Goal: Task Accomplishment & Management: Use online tool/utility

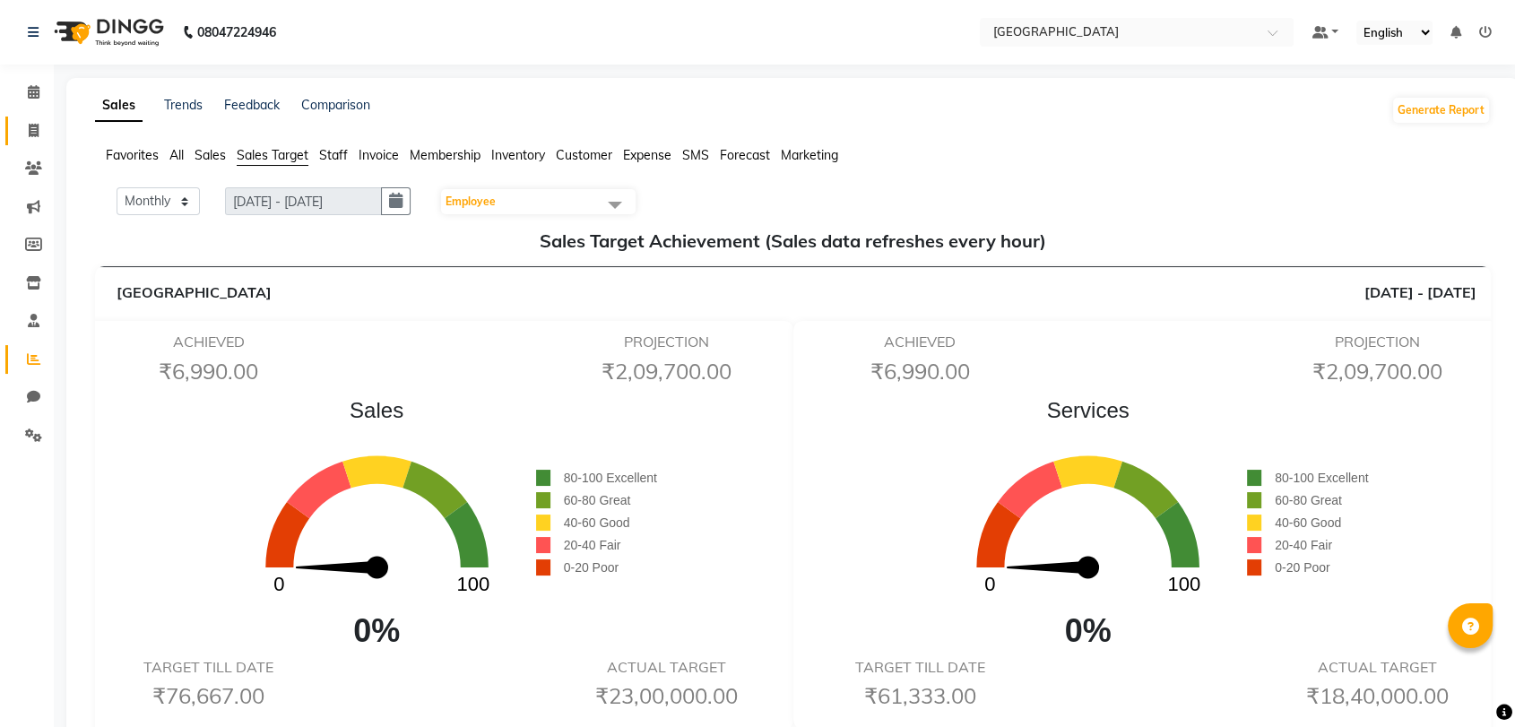
click at [18, 118] on link "Invoice" at bounding box center [26, 132] width 43 height 30
select select "8096"
select select "service"
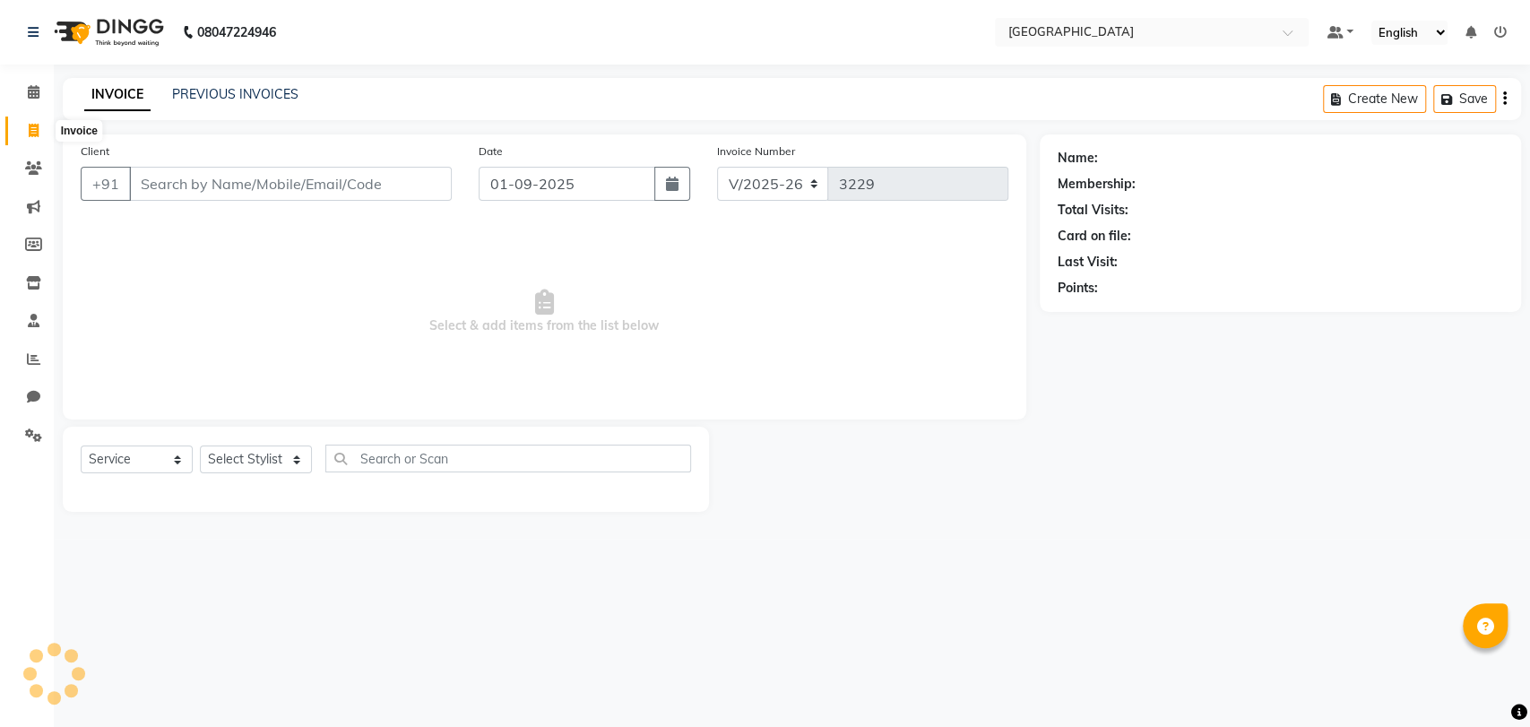
click at [29, 128] on icon at bounding box center [34, 130] width 10 height 13
select select "service"
type input "3229"
click at [29, 73] on li "Calendar" at bounding box center [27, 92] width 54 height 39
select select "8096"
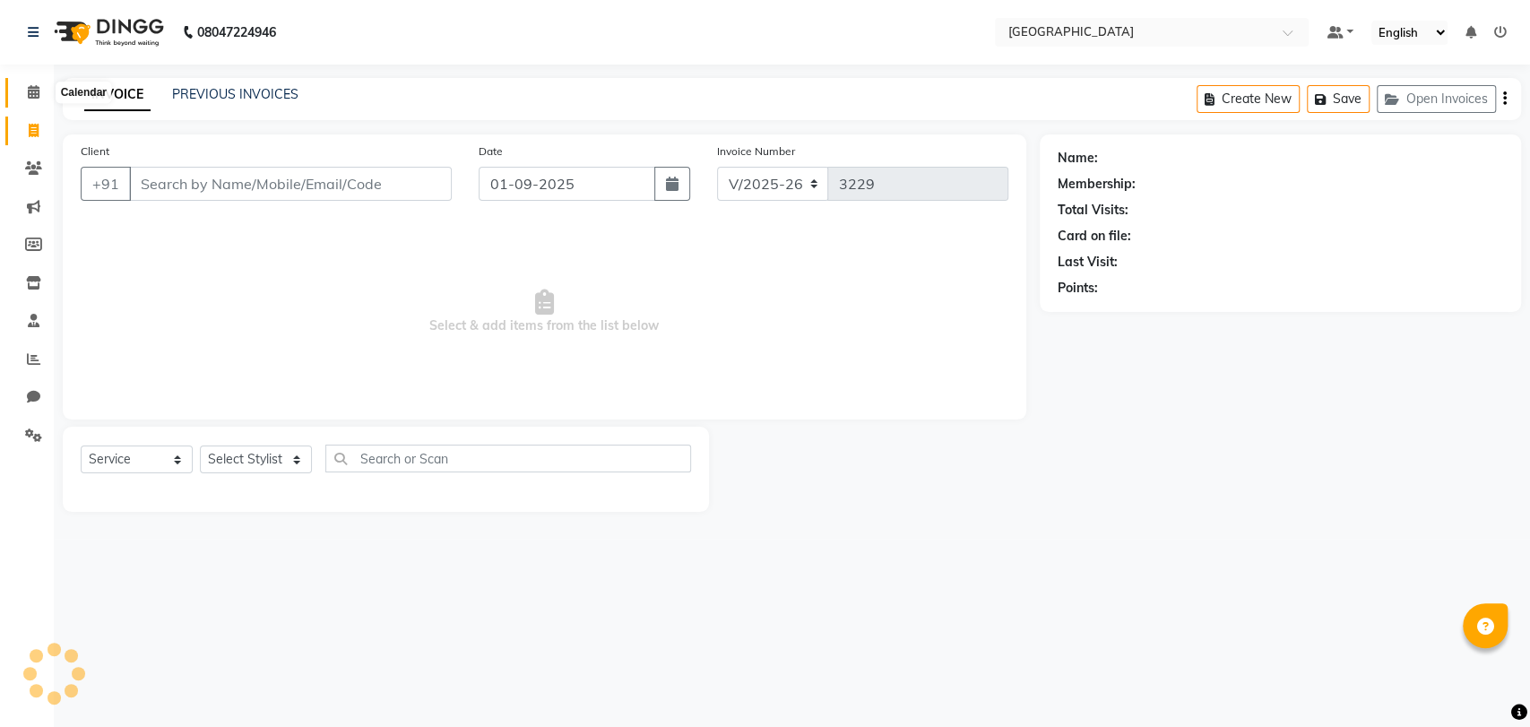
click at [29, 93] on icon at bounding box center [34, 91] width 12 height 13
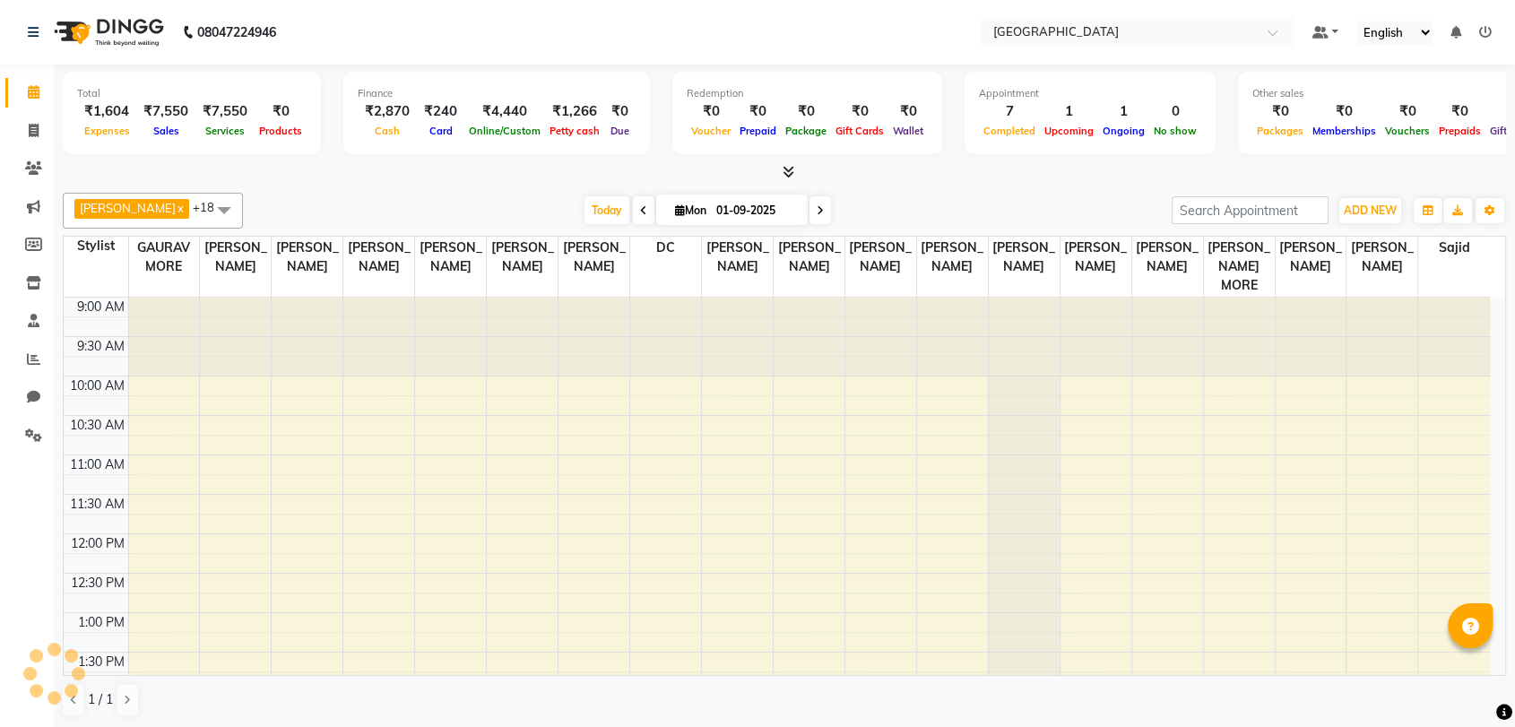
click at [29, 93] on icon at bounding box center [34, 91] width 12 height 13
click at [109, 115] on div "₹1,604" at bounding box center [106, 111] width 59 height 21
click at [106, 131] on span "Expenses" at bounding box center [107, 131] width 55 height 13
click at [561, 111] on div "₹1,266" at bounding box center [574, 111] width 59 height 21
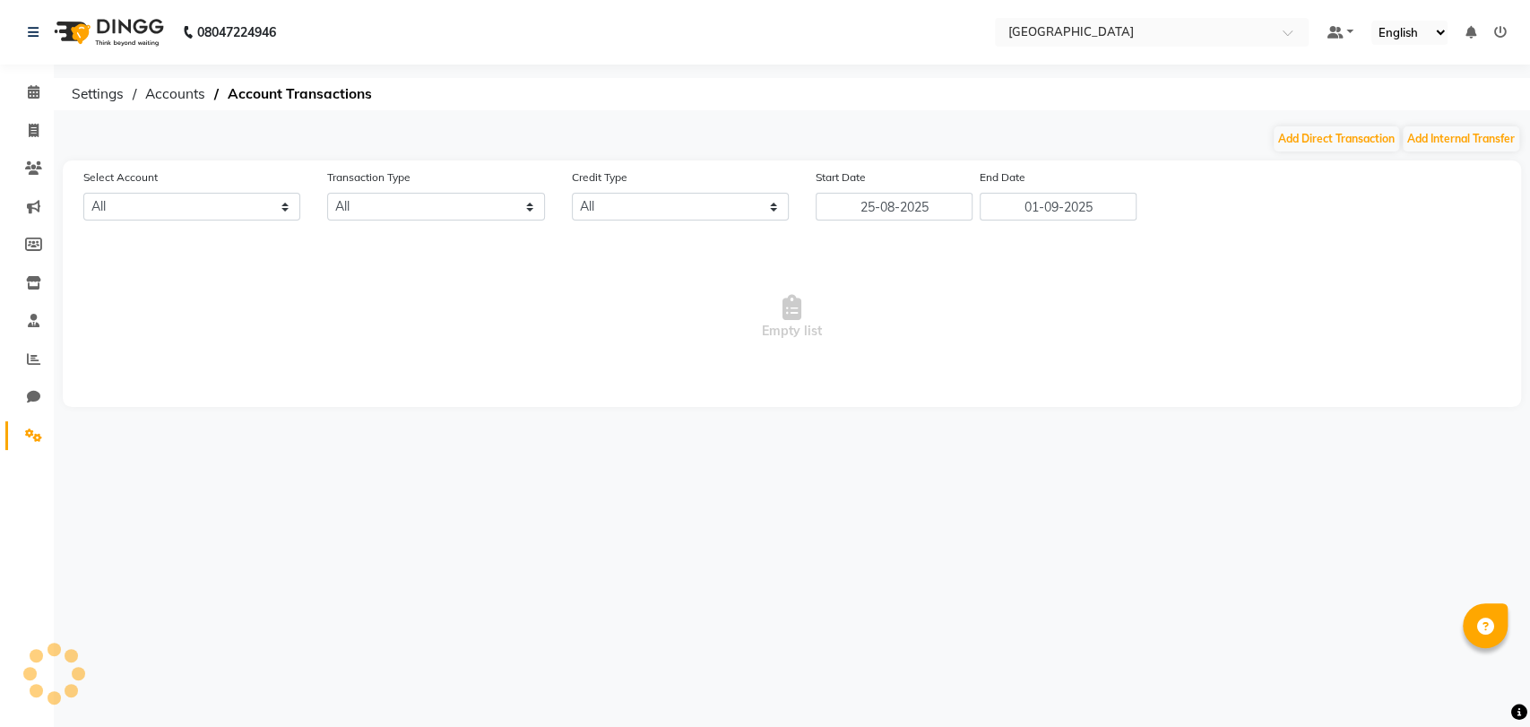
select select "7224"
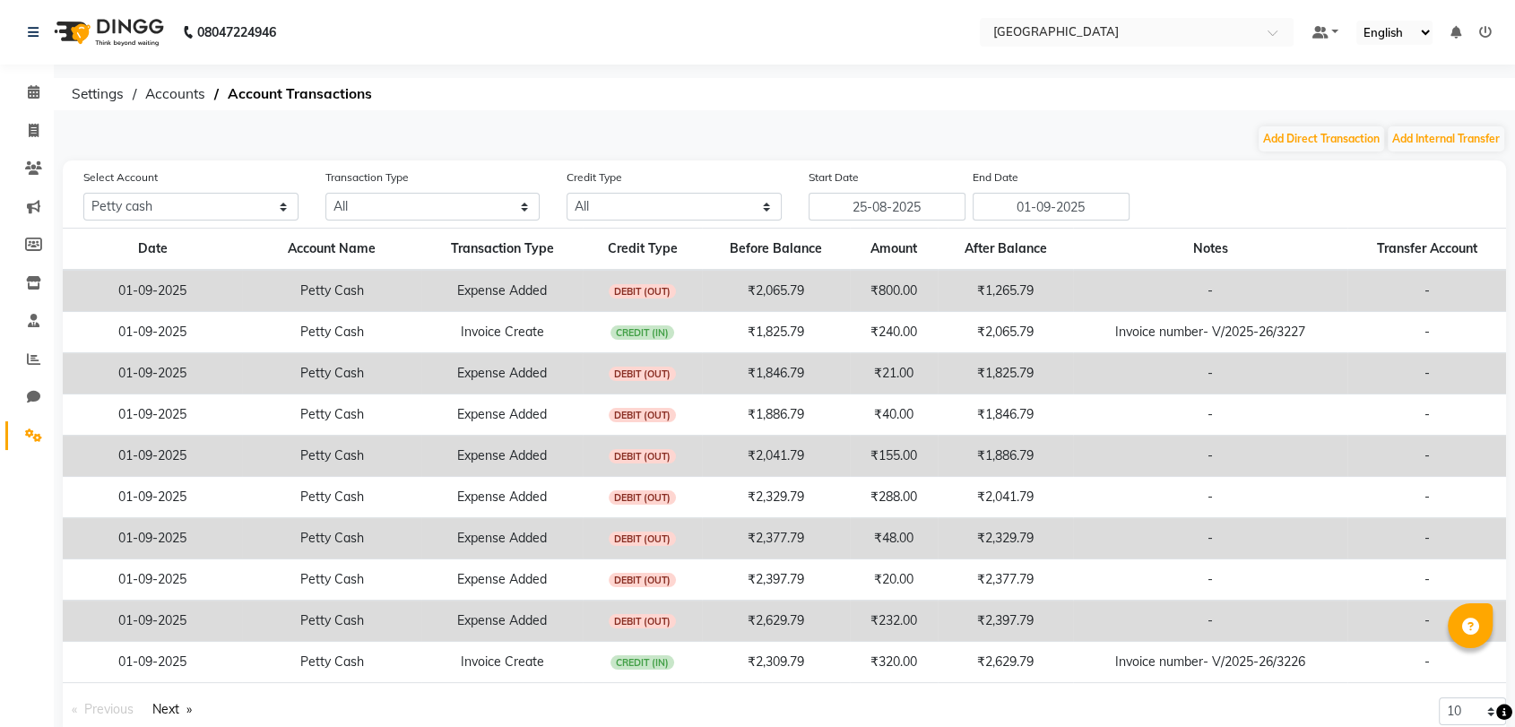
click at [1025, 285] on td "₹1,265.79" at bounding box center [1005, 291] width 135 height 42
click at [30, 430] on icon at bounding box center [33, 434] width 17 height 13
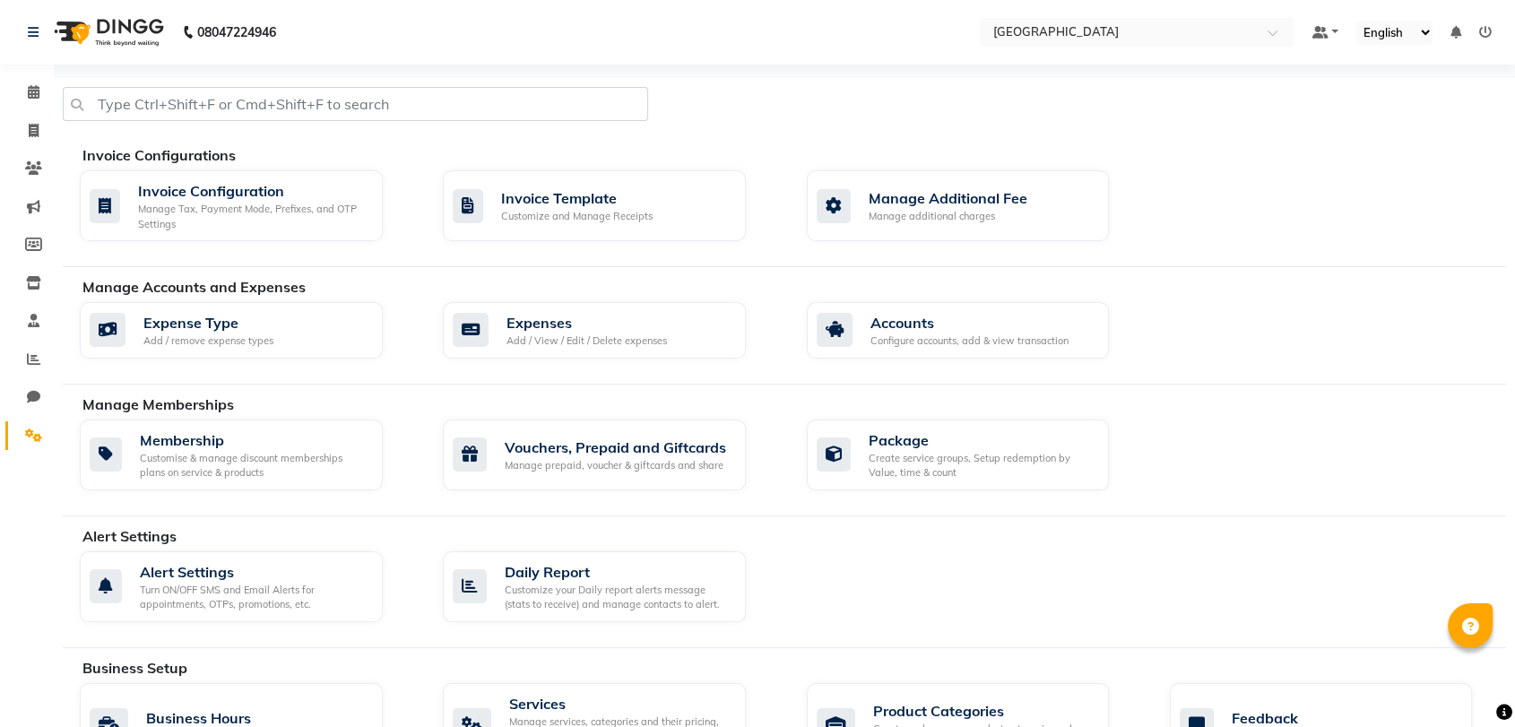
click at [586, 359] on div "Expense Type Add / remove expense types Expenses Add / View / Edit / Delete exp…" at bounding box center [792, 334] width 1453 height 64
click at [588, 335] on div "Add / View / Edit / Delete expenses" at bounding box center [586, 340] width 160 height 15
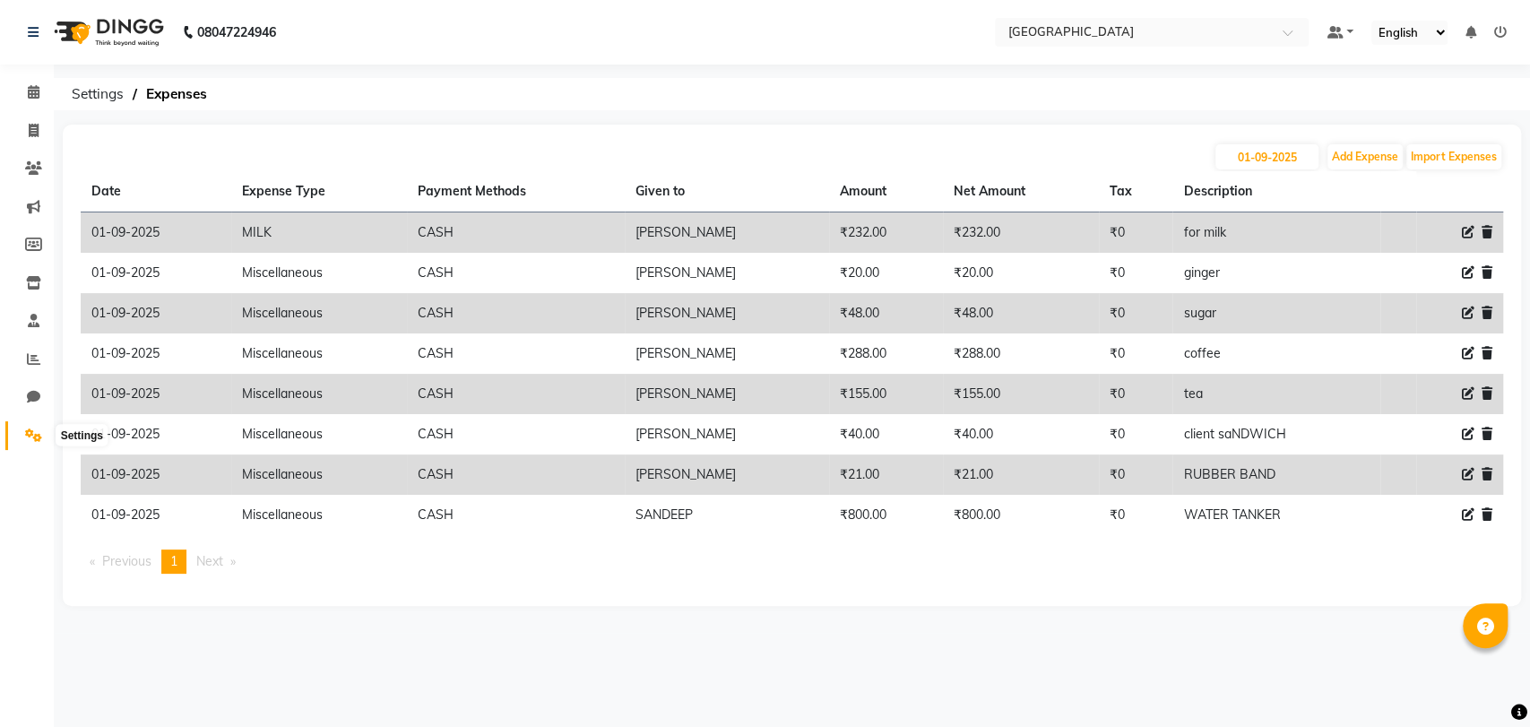
click at [30, 437] on icon at bounding box center [33, 434] width 17 height 13
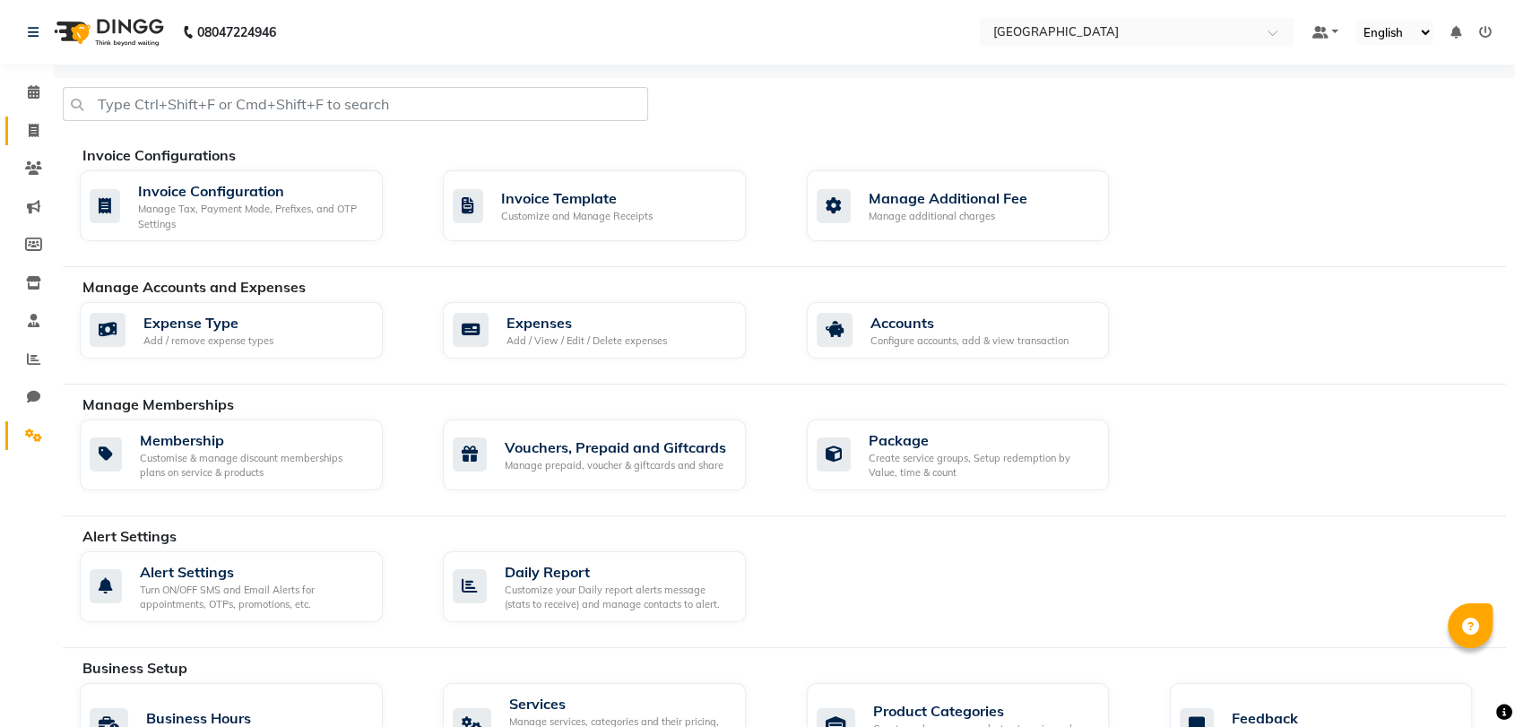
click at [14, 134] on link "Invoice" at bounding box center [26, 132] width 43 height 30
select select "service"
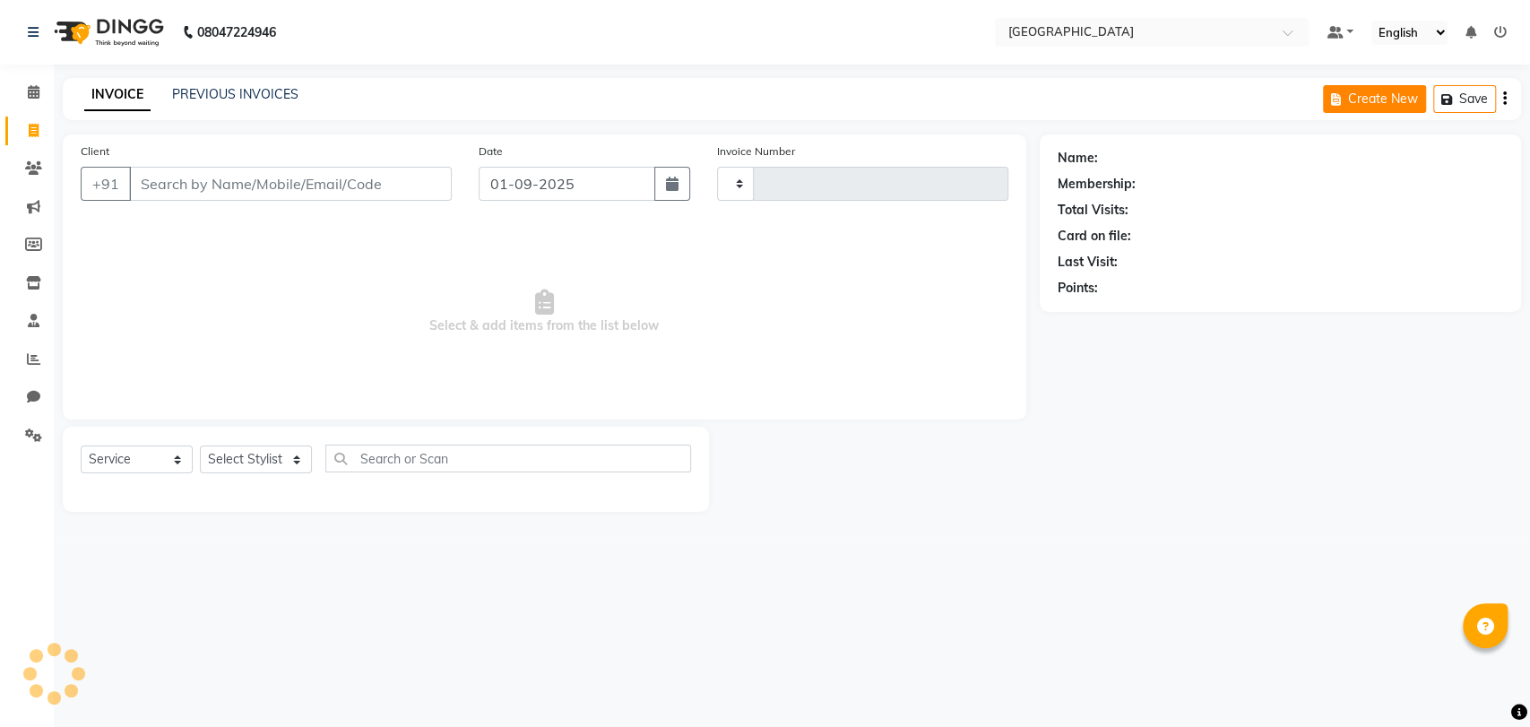
type input "3229"
select select "8096"
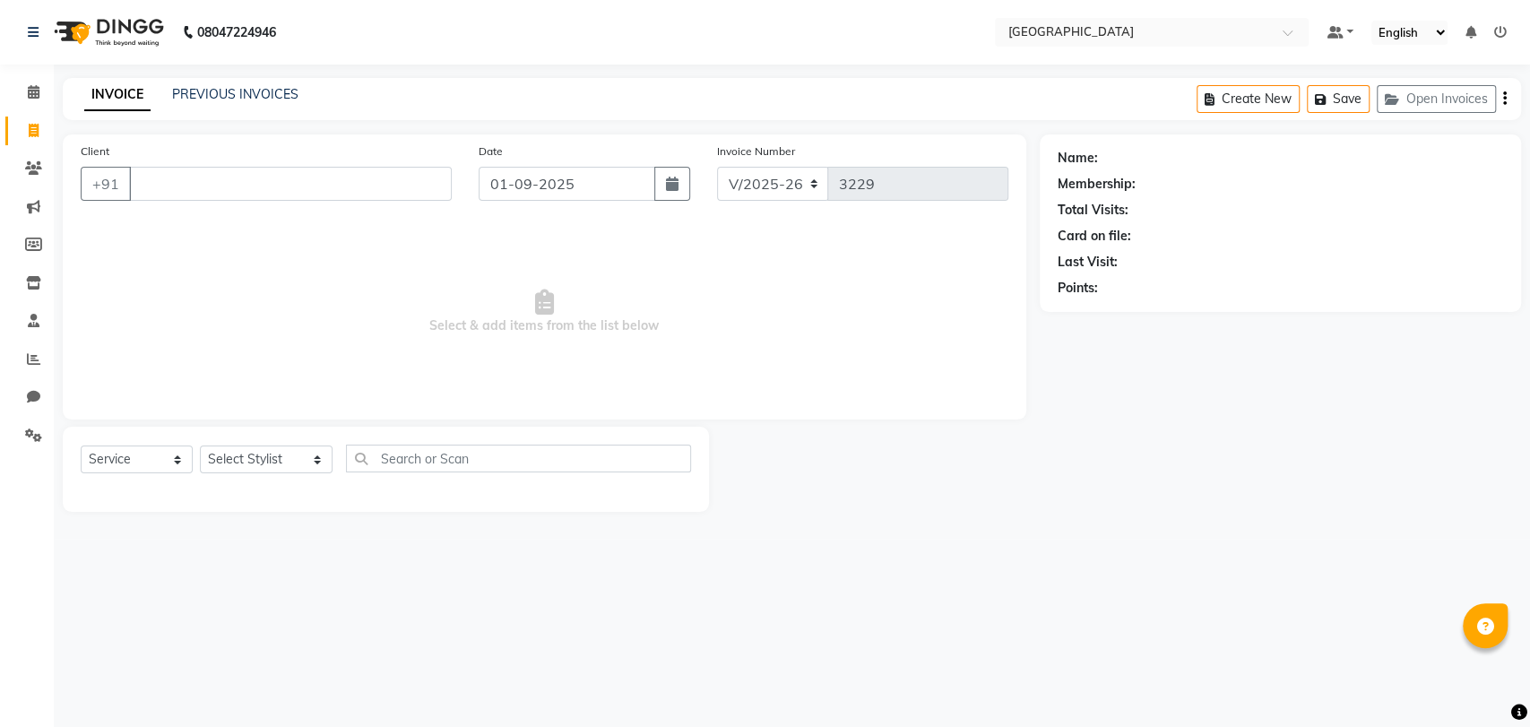
click at [23, 118] on link "Invoice" at bounding box center [26, 132] width 43 height 30
select select "service"
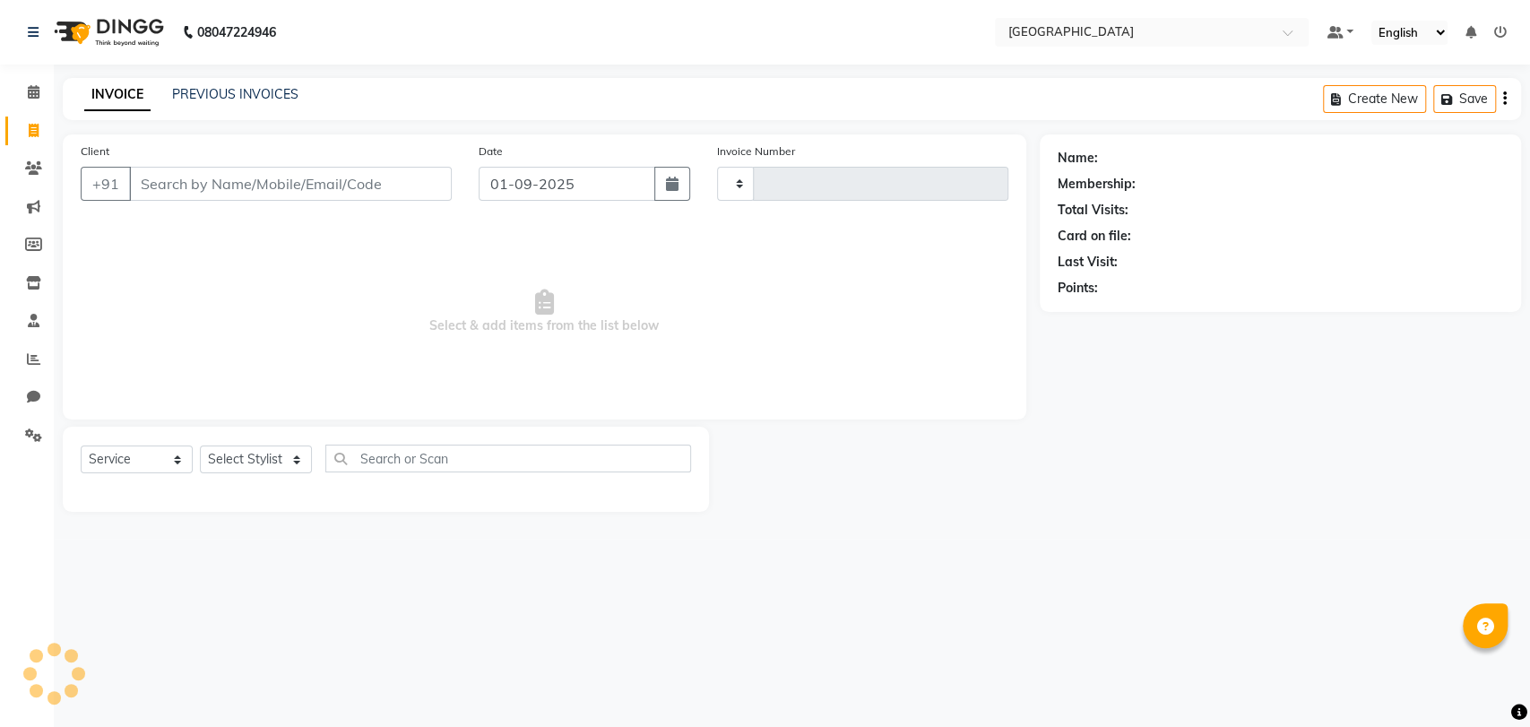
type input "3231"
select select "8096"
click at [3, 370] on li "Reports" at bounding box center [27, 360] width 54 height 39
click at [51, 353] on div "Client +91 Date [DATE] Invoice Number V/2025 V/[PHONE_NUMBER] Select & add item…" at bounding box center [544, 322] width 990 height 377
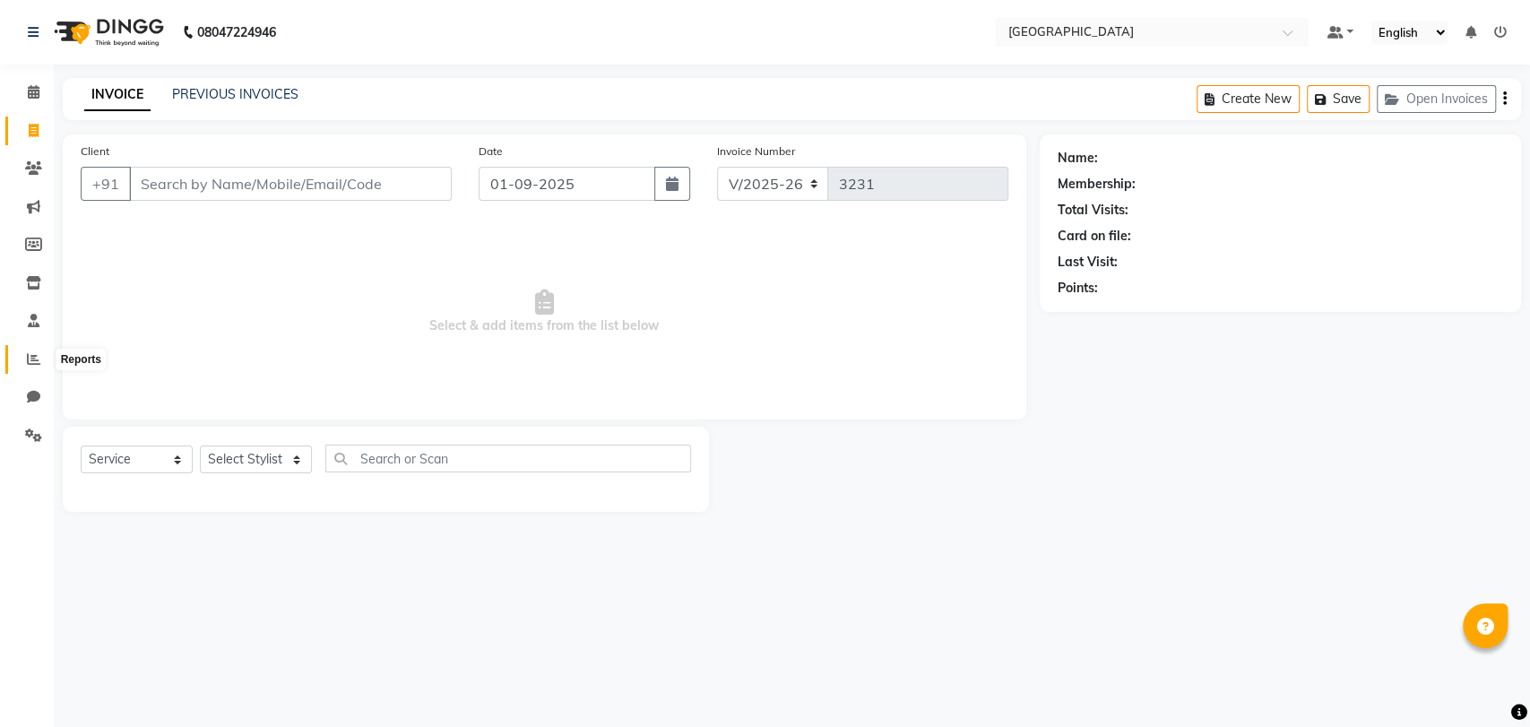
click at [38, 356] on icon at bounding box center [33, 358] width 13 height 13
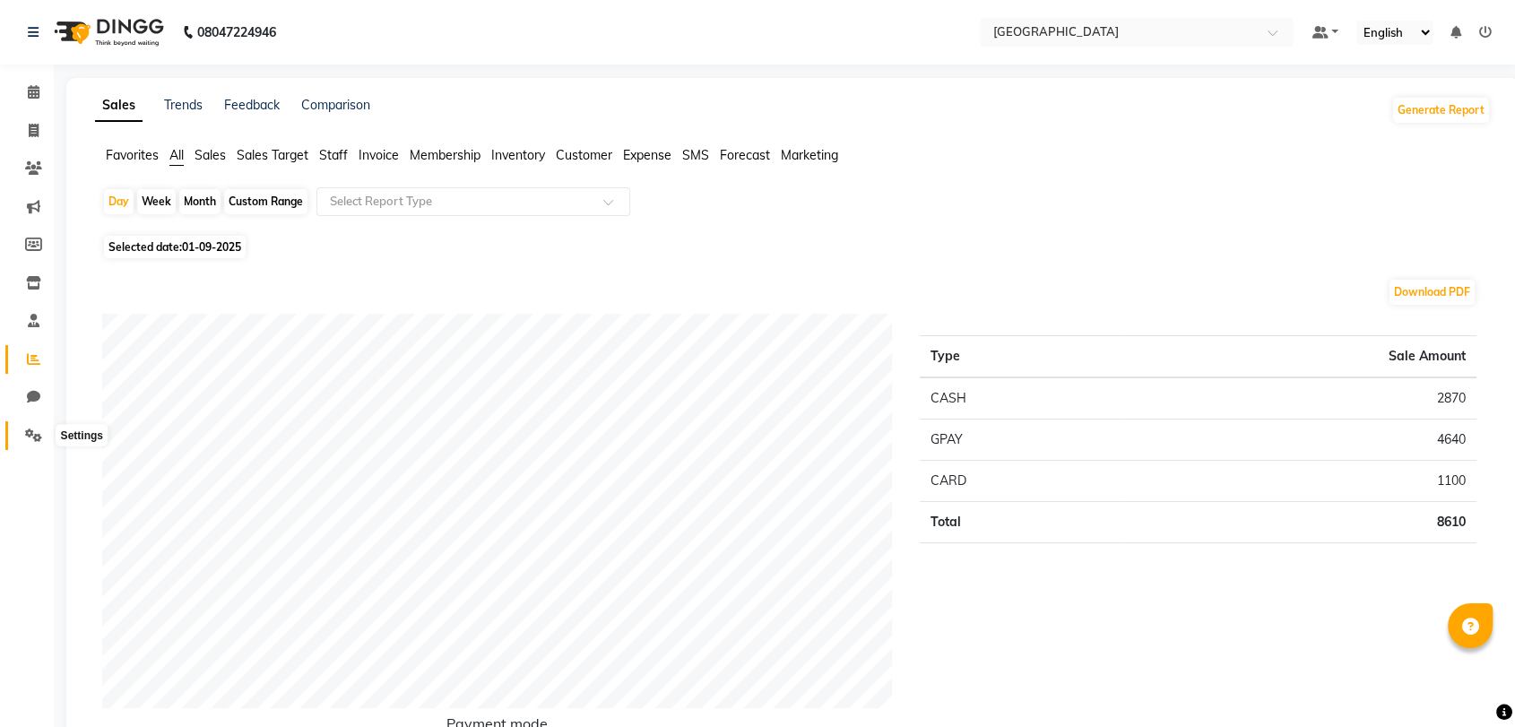
click at [26, 434] on icon at bounding box center [33, 434] width 17 height 13
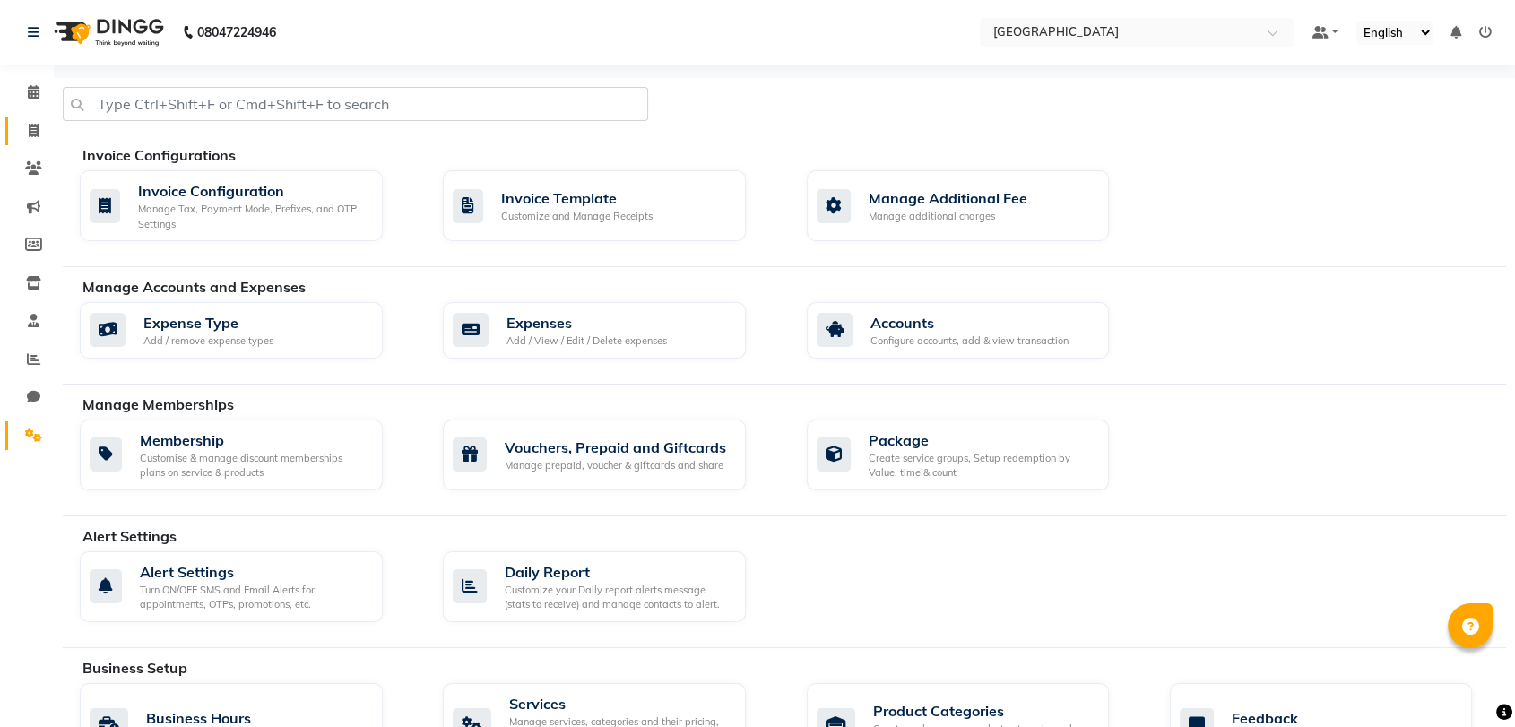
click at [19, 117] on link "Invoice" at bounding box center [26, 132] width 43 height 30
select select "service"
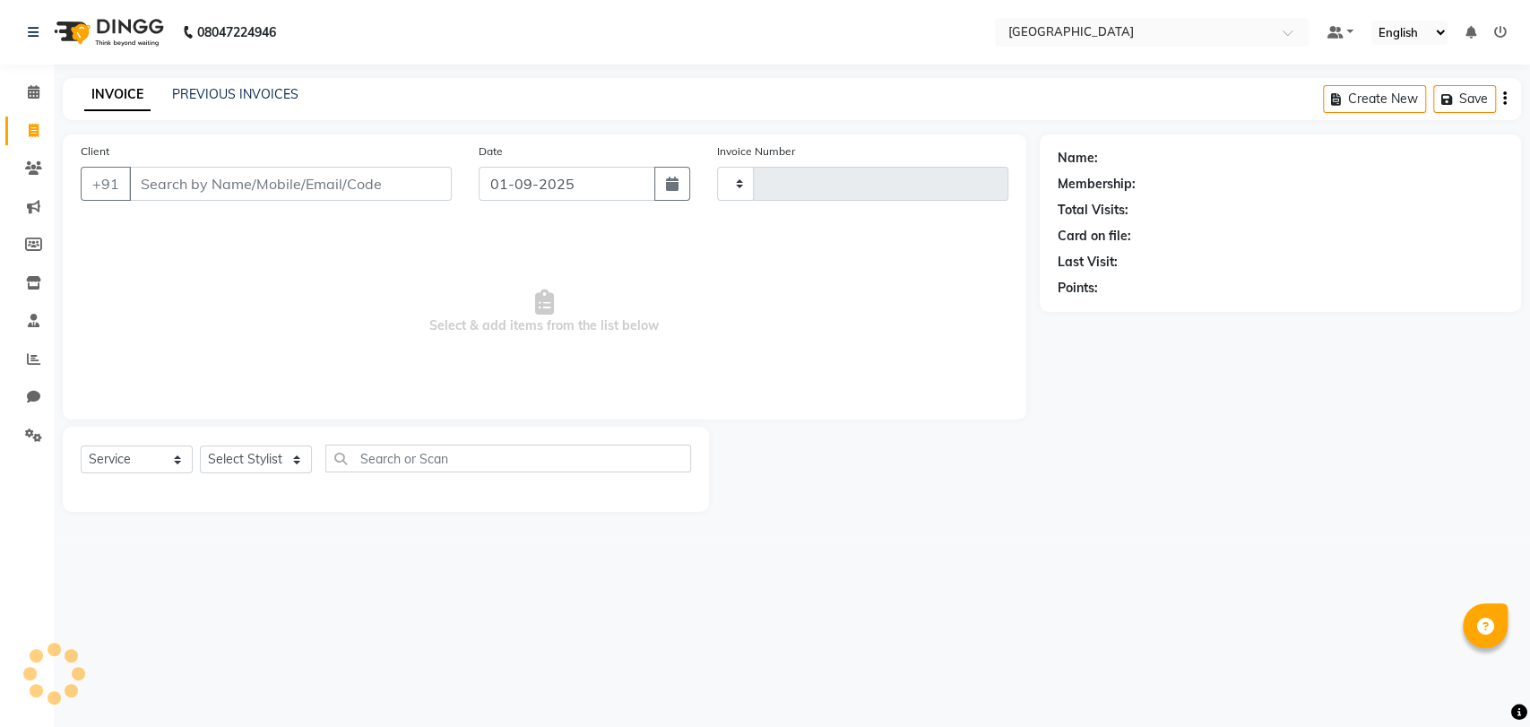
type input "3231"
select select "8096"
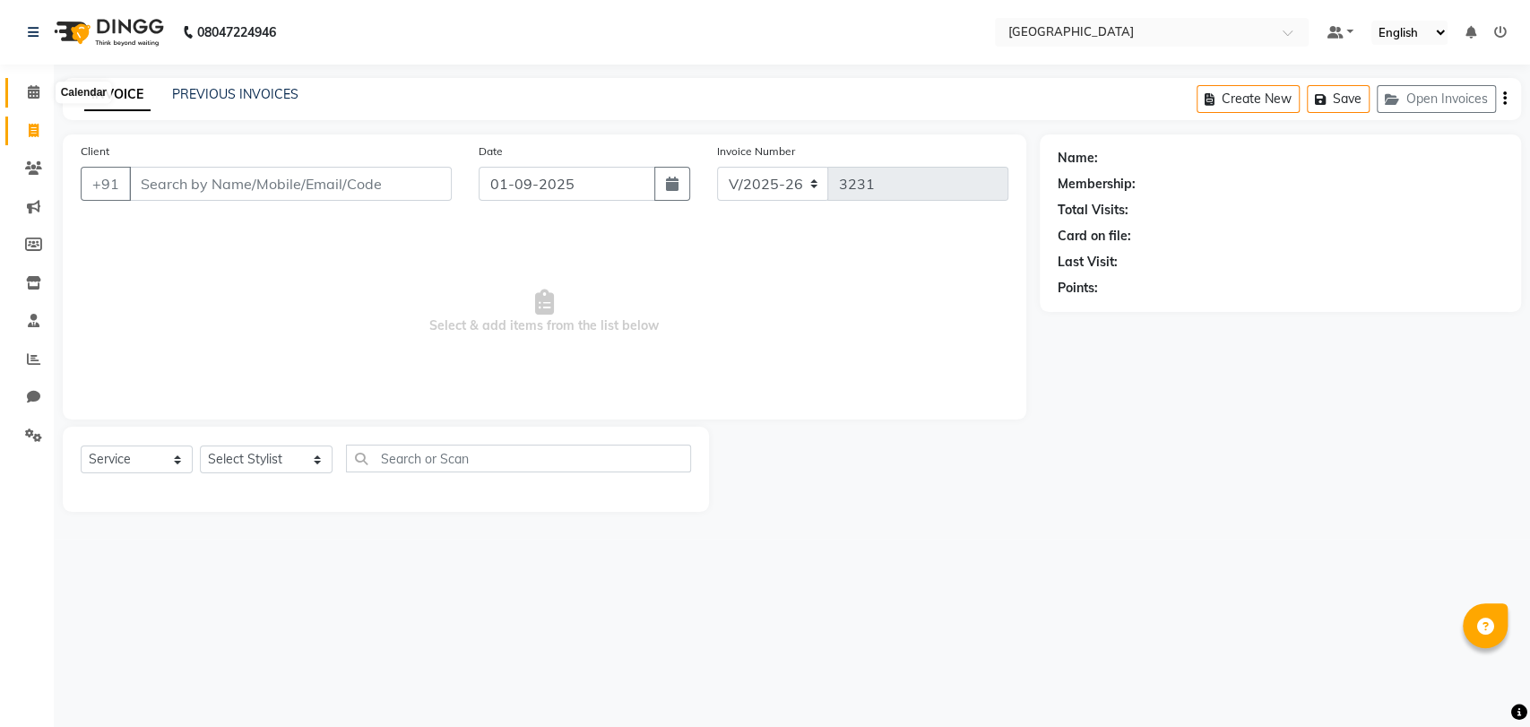
click at [35, 91] on icon at bounding box center [34, 91] width 12 height 13
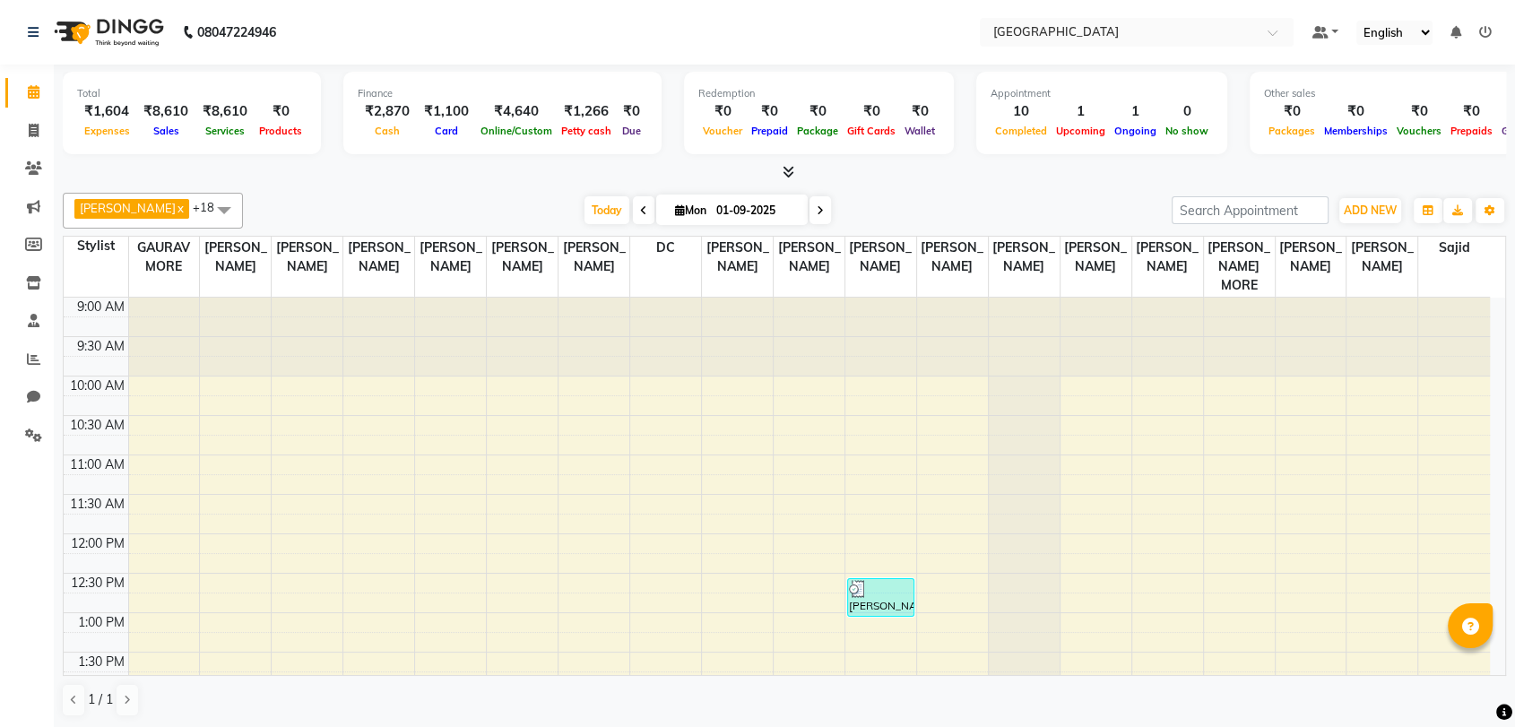
click at [786, 178] on icon at bounding box center [788, 171] width 12 height 13
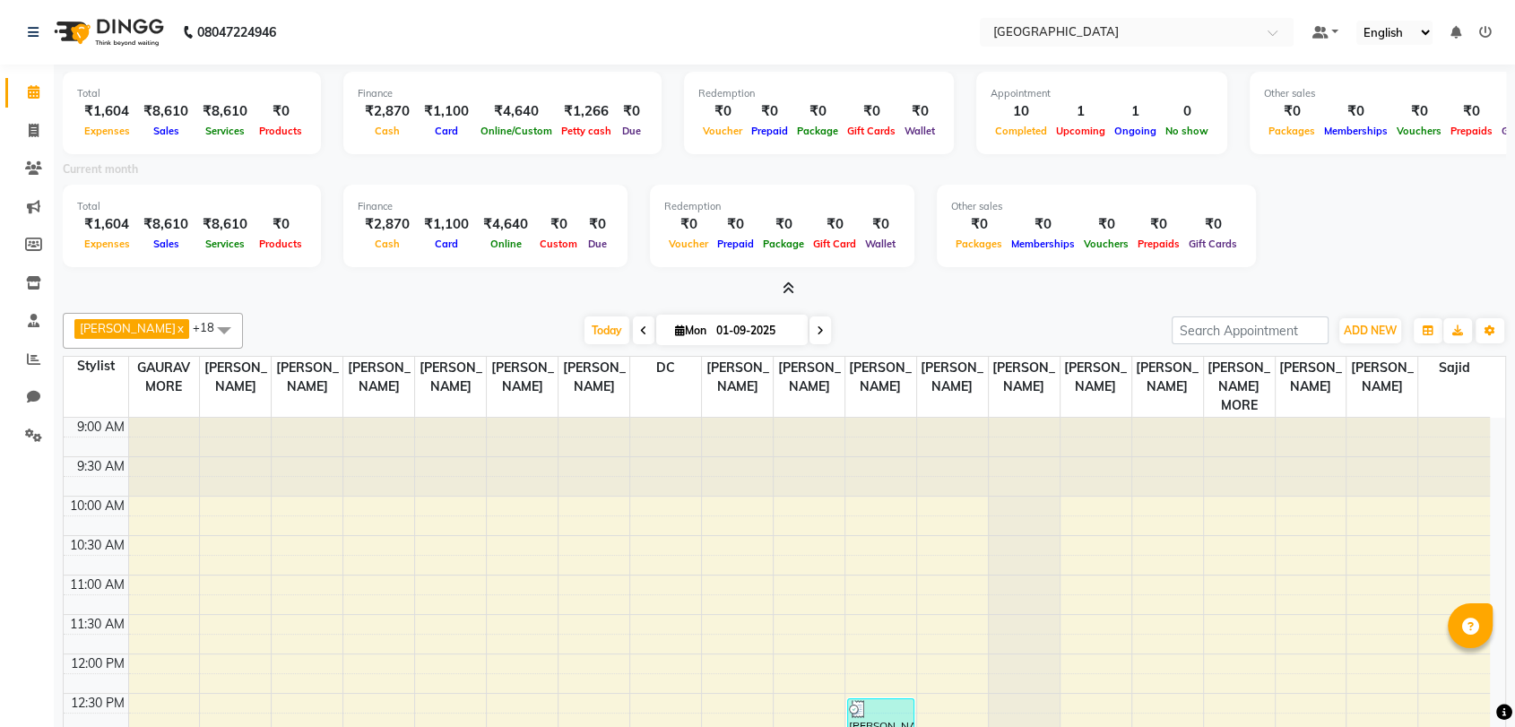
click at [777, 292] on span at bounding box center [784, 289] width 19 height 19
